Goal: Information Seeking & Learning: Learn about a topic

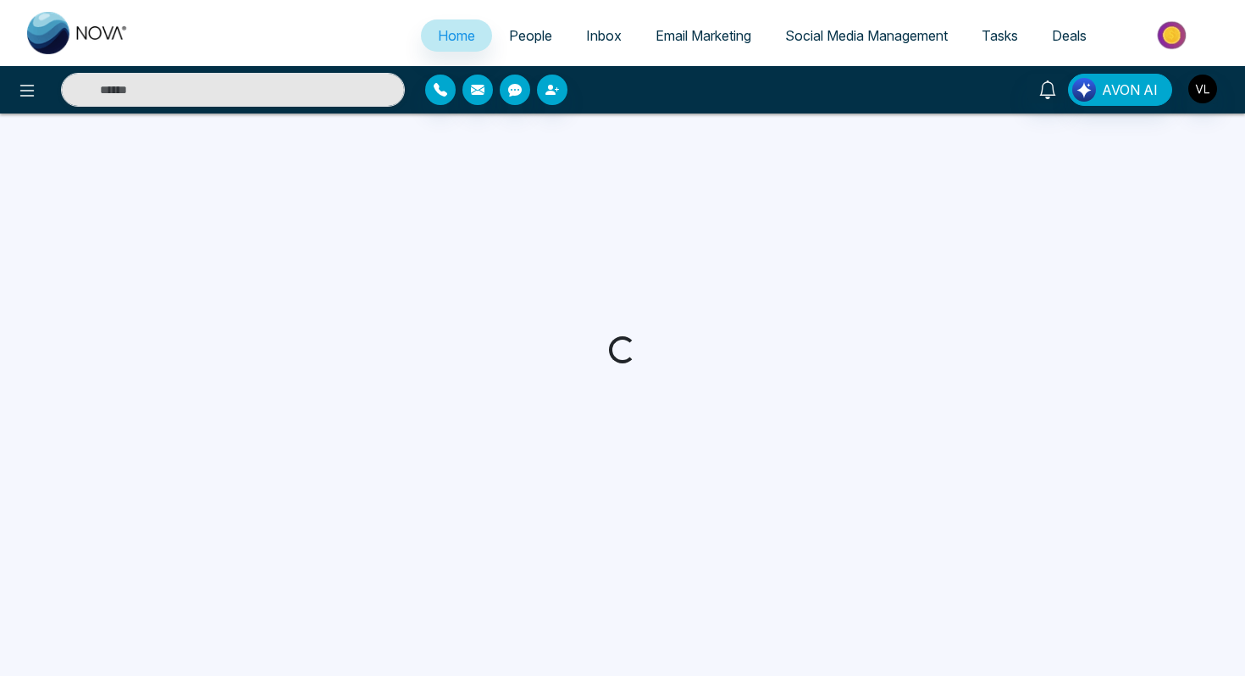
select select "*"
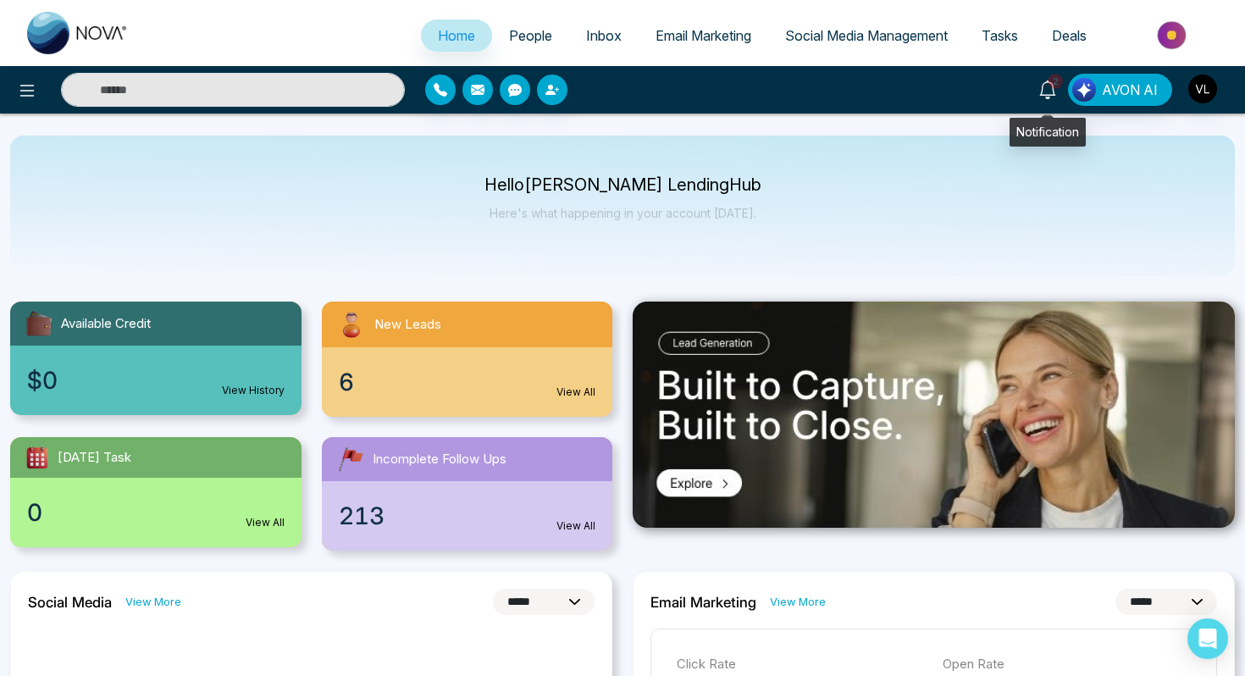
click at [1058, 97] on link "2" at bounding box center [1048, 89] width 41 height 30
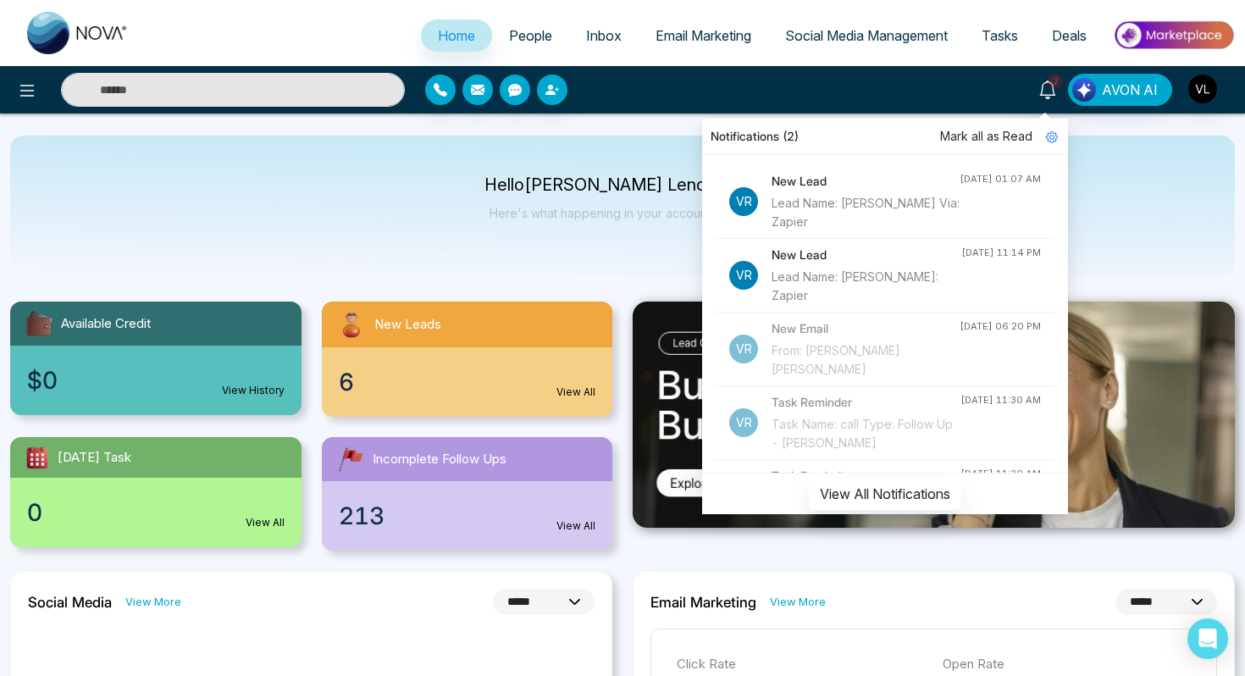
click at [862, 279] on div "Lead Name: [PERSON_NAME]: Zapier" at bounding box center [867, 286] width 190 height 37
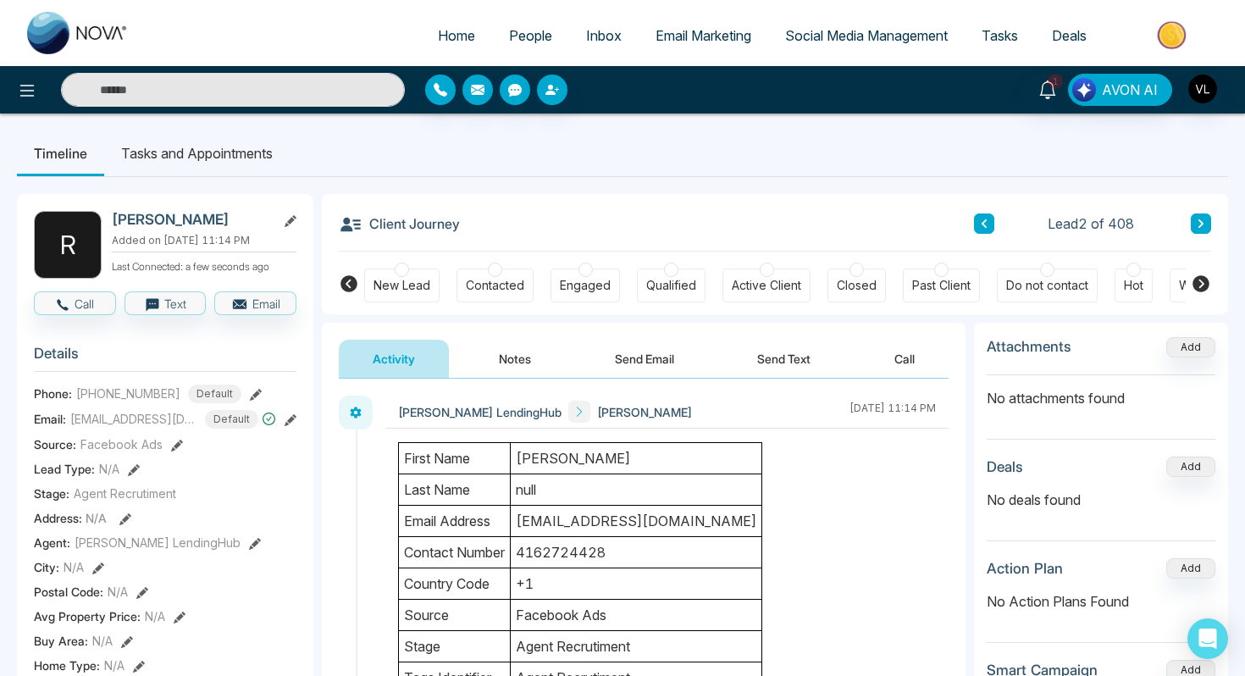
drag, startPoint x: 616, startPoint y: 460, endPoint x: 581, endPoint y: 460, distance: 34.7
click at [581, 460] on td "[PERSON_NAME]" at bounding box center [637, 458] width 252 height 31
click at [563, 208] on div "Client Journey Lead 2 of 408" at bounding box center [775, 223] width 873 height 58
click at [1057, 88] on span "1" at bounding box center [1055, 81] width 15 height 15
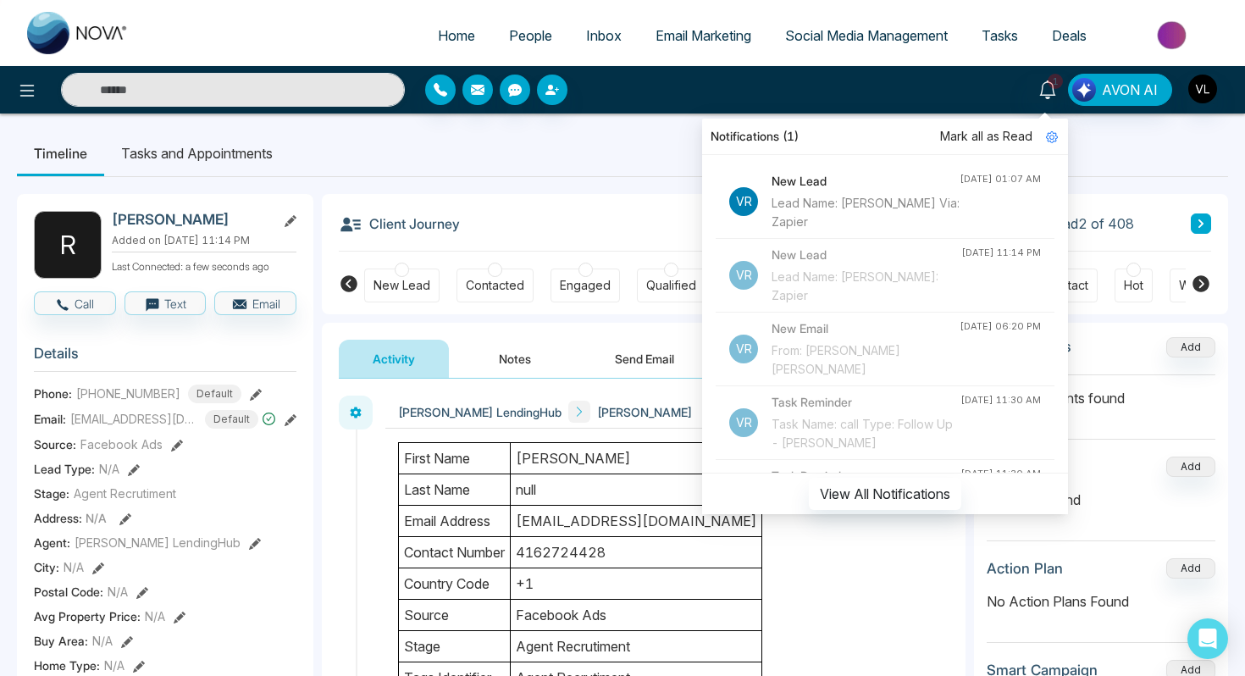
click at [901, 222] on div "Lead Name: [PERSON_NAME] Via: Zapier" at bounding box center [866, 212] width 188 height 37
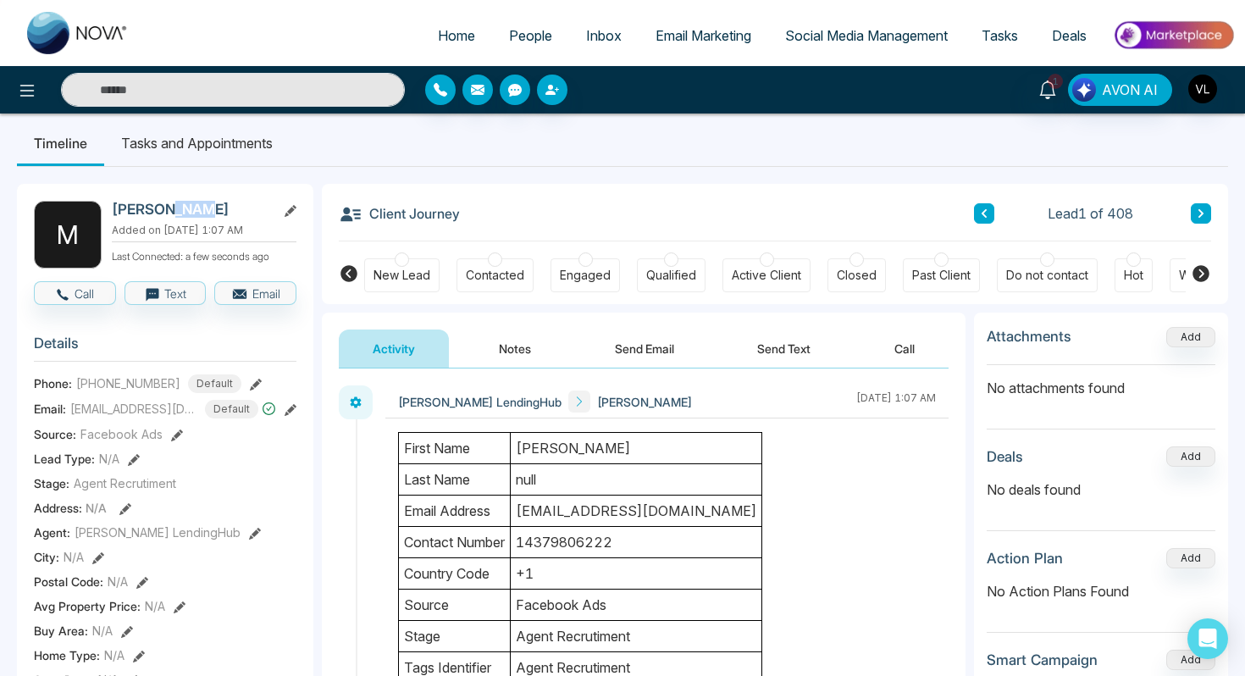
drag, startPoint x: 214, startPoint y: 213, endPoint x: 167, endPoint y: 213, distance: 47.4
click at [167, 213] on h2 "[PERSON_NAME]" at bounding box center [191, 209] width 158 height 17
copy h2 "[PERSON_NAME]"
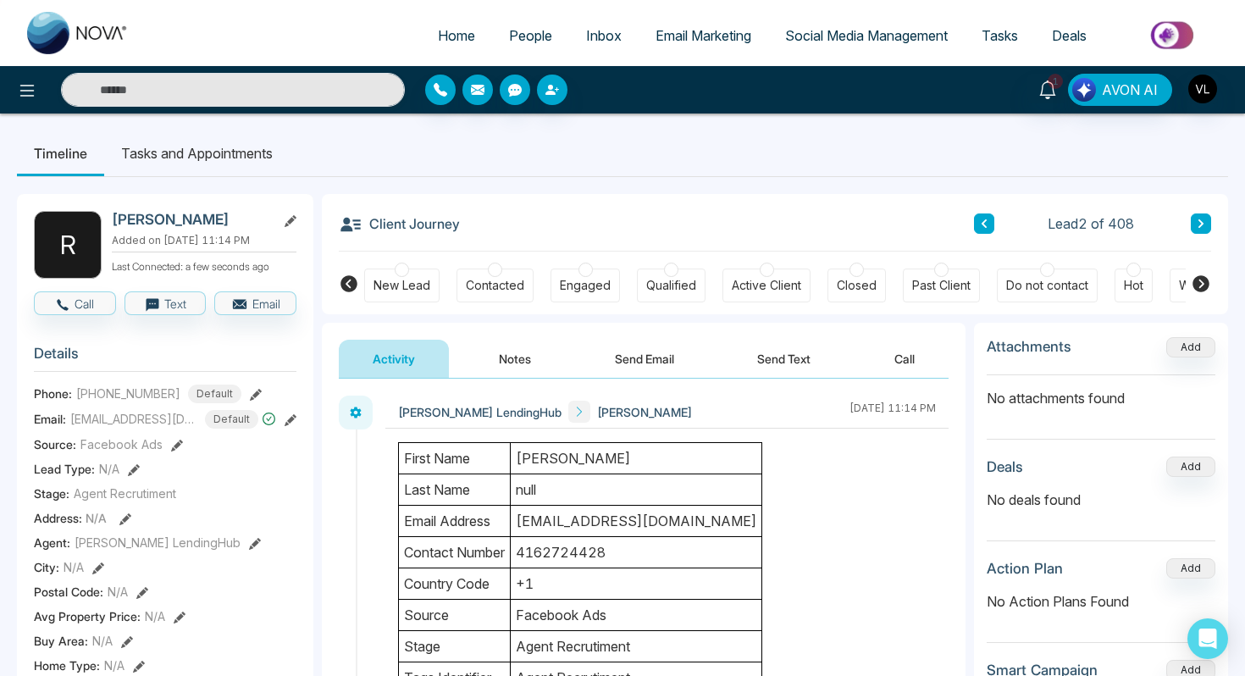
click at [518, 40] on span "People" at bounding box center [530, 35] width 43 height 17
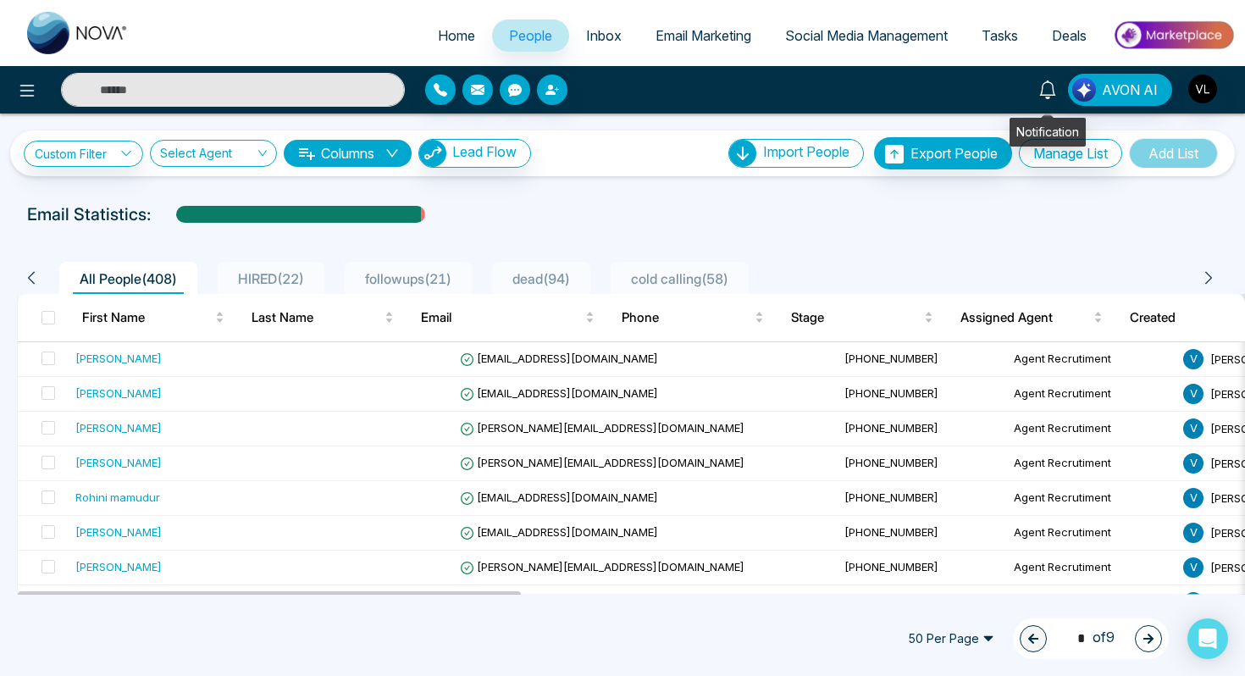
click at [1051, 87] on icon at bounding box center [1048, 89] width 19 height 19
click at [1019, 91] on div "Notifications Mark all as Read Vr New Lead Lead Name: [PERSON_NAME] Via: Zapier…" at bounding box center [986, 90] width 499 height 32
